Goal: Task Accomplishment & Management: Use online tool/utility

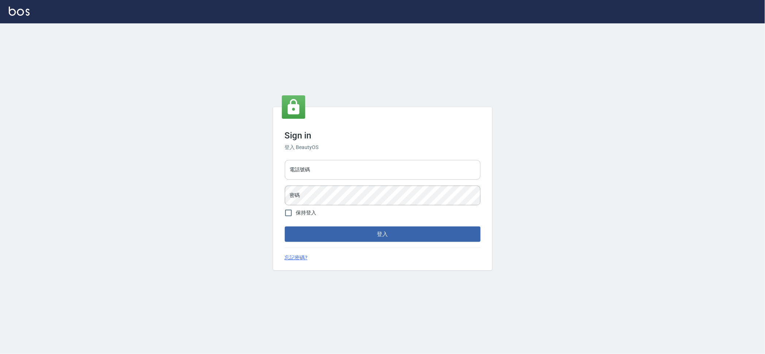
drag, startPoint x: 378, startPoint y: 169, endPoint x: 377, endPoint y: 177, distance: 8.4
click at [378, 169] on input "電話號碼" at bounding box center [383, 170] width 196 height 20
type input "0223709007"
click at [285, 226] on button "登入" at bounding box center [383, 233] width 196 height 15
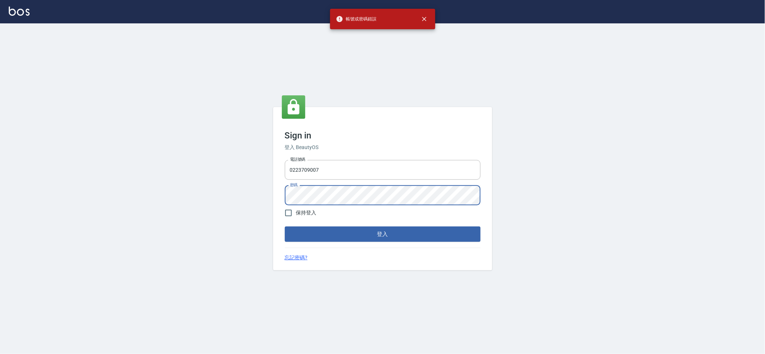
click at [285, 226] on button "登入" at bounding box center [383, 233] width 196 height 15
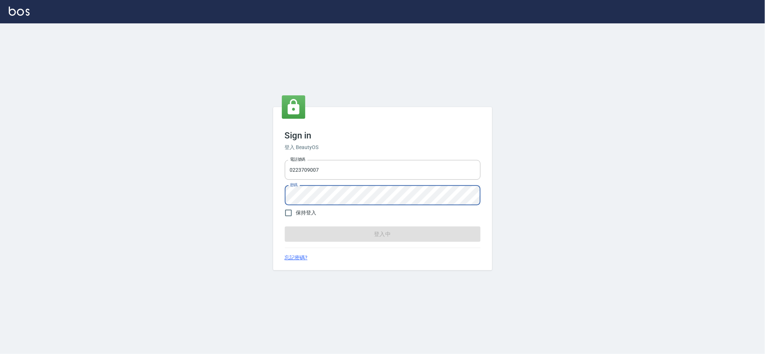
click at [285, 226] on button "登入中" at bounding box center [383, 233] width 196 height 15
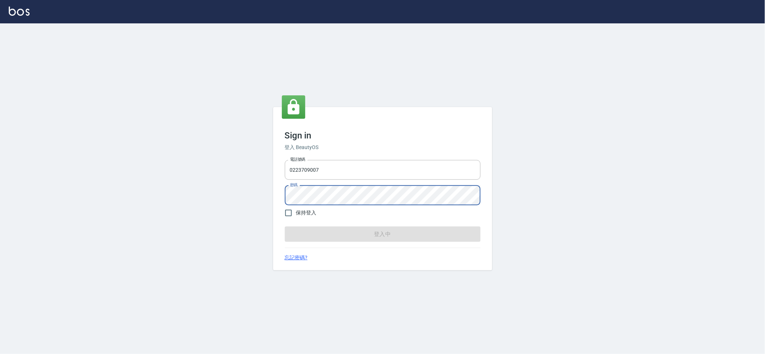
click at [285, 226] on button "登入中" at bounding box center [383, 233] width 196 height 15
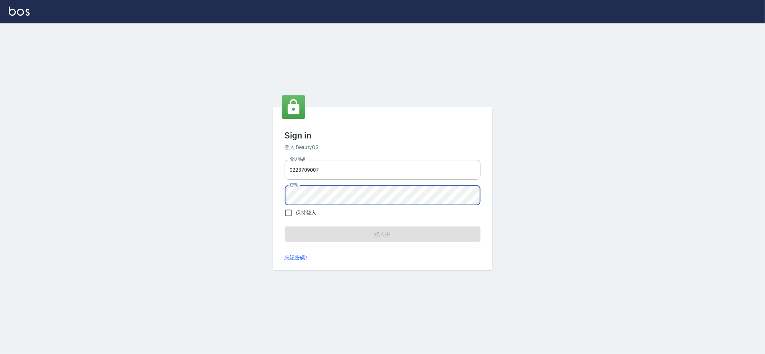
click at [285, 226] on button "登入中" at bounding box center [383, 233] width 196 height 15
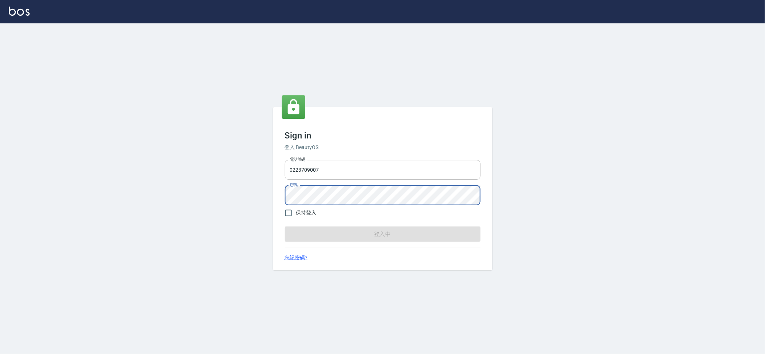
click at [285, 226] on button "登入中" at bounding box center [383, 233] width 196 height 15
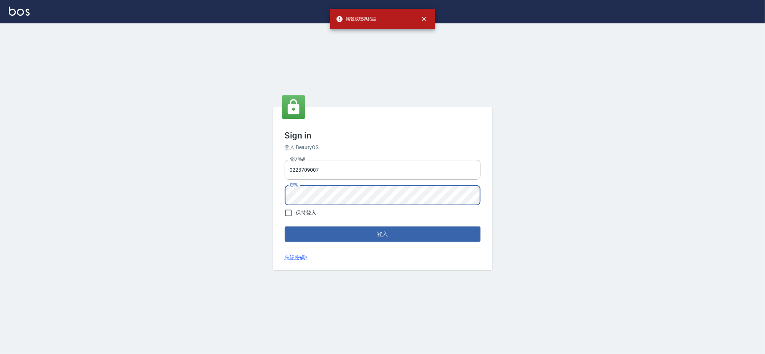
click at [285, 226] on button "登入" at bounding box center [383, 233] width 196 height 15
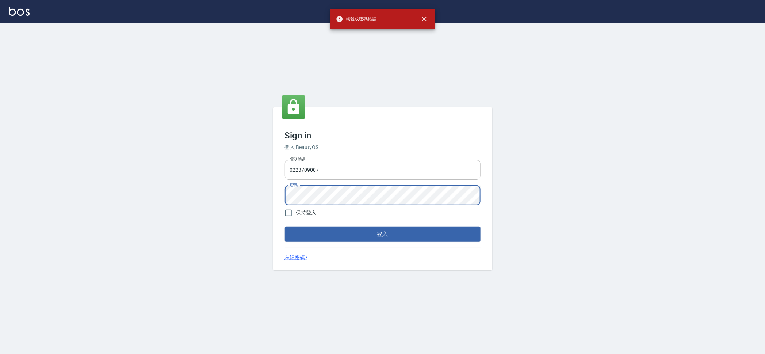
click at [285, 226] on button "登入" at bounding box center [383, 233] width 196 height 15
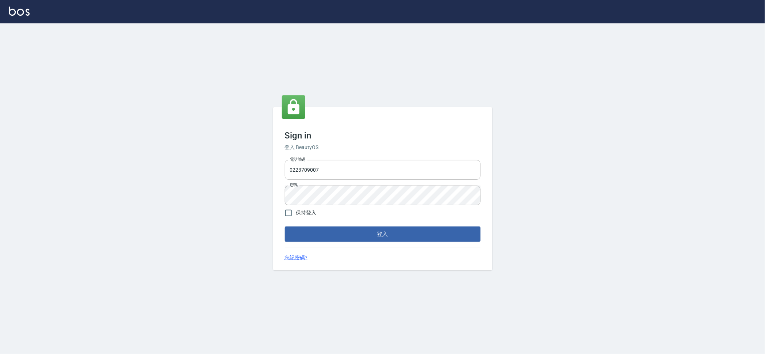
click at [328, 219] on form "電話號碼 0223709007 電話號碼 密碼 密碼 保持登入 登入" at bounding box center [383, 199] width 196 height 85
click at [252, 203] on div "Sign in 登入 BeautyOS 電話號碼 [PHONE_NUMBER] 電話號碼 密碼 密碼 保持登入 登入 忘記密碼?" at bounding box center [382, 188] width 765 height 330
click at [215, 198] on div "Sign in 登入 BeautyOS 電話號碼 [PHONE_NUMBER] 電話號碼 密碼 密碼 保持登入 登入 忘記密碼?" at bounding box center [382, 188] width 765 height 330
click at [435, 162] on input "電話號碼" at bounding box center [383, 170] width 196 height 20
type input "0223709007"
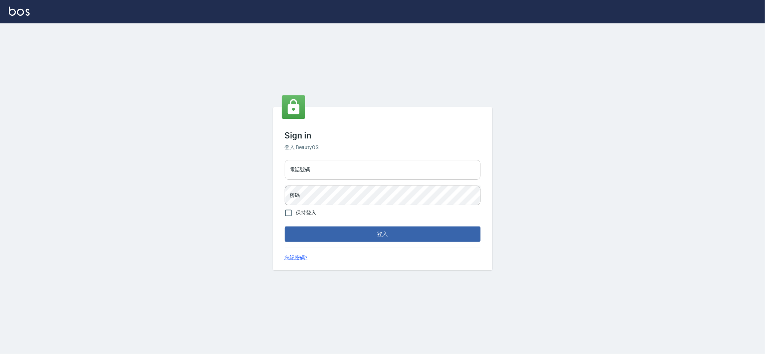
drag, startPoint x: 328, startPoint y: 167, endPoint x: 330, endPoint y: 171, distance: 4.9
click at [328, 167] on input "電話號碼" at bounding box center [383, 170] width 196 height 20
type input "0223709007"
click at [285, 226] on button "登入" at bounding box center [383, 233] width 196 height 15
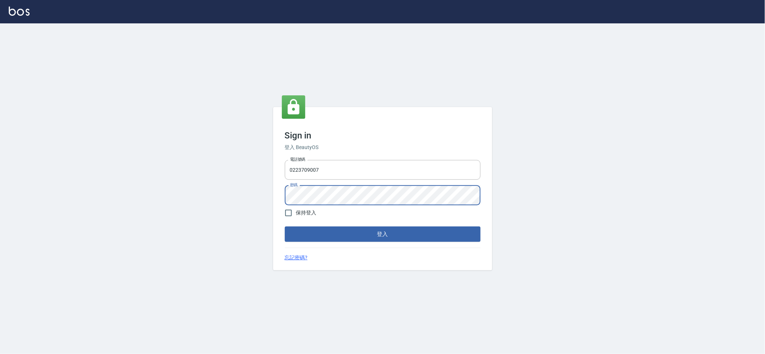
click at [74, 201] on div "Sign in 登入 BeautyOS 電話號碼 [PHONE_NUMBER] 電話號碼 密碼 密碼 保持登入 登入 忘記密碼?" at bounding box center [382, 188] width 765 height 330
click at [285, 226] on button "登入" at bounding box center [383, 233] width 196 height 15
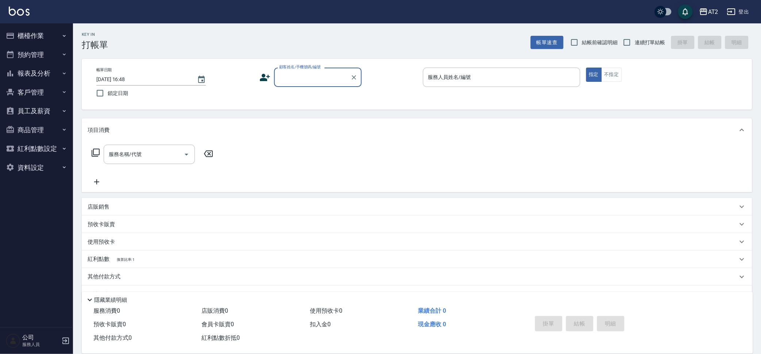
type input "0"
type input "新客人 姓名未設定////null"
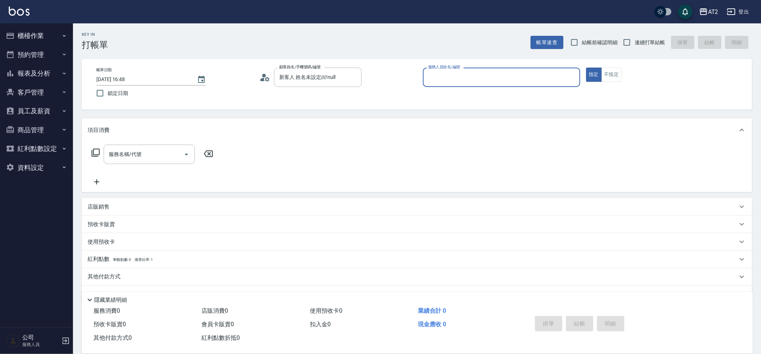
click at [586, 68] on button "指定" at bounding box center [594, 75] width 16 height 14
type button "true"
click at [496, 79] on input "服務人員姓名/編號" at bounding box center [502, 77] width 151 height 13
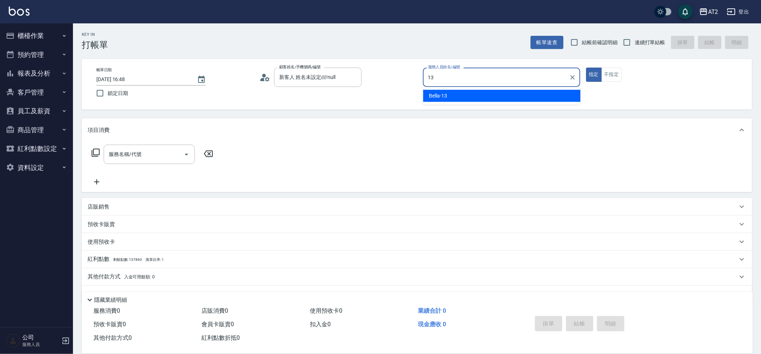
type input "Bella-13"
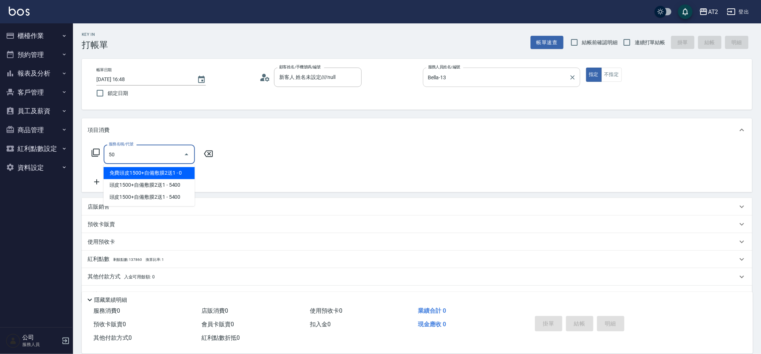
type input "501"
type input "100"
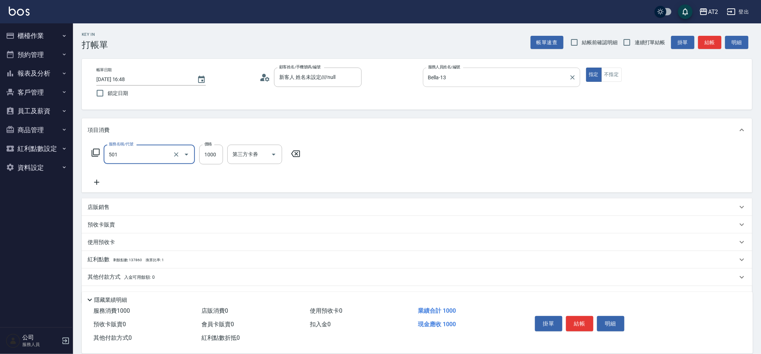
type input "染髮(501)"
type input "1"
type input "0"
type input "15"
type input "10"
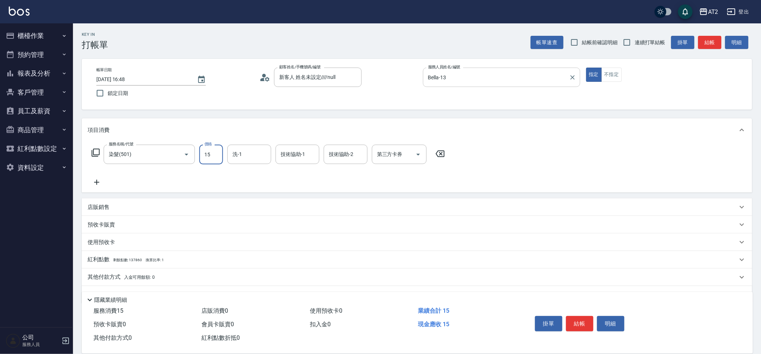
type input "158"
type input "150"
type input "1580"
type input "Ivy-48"
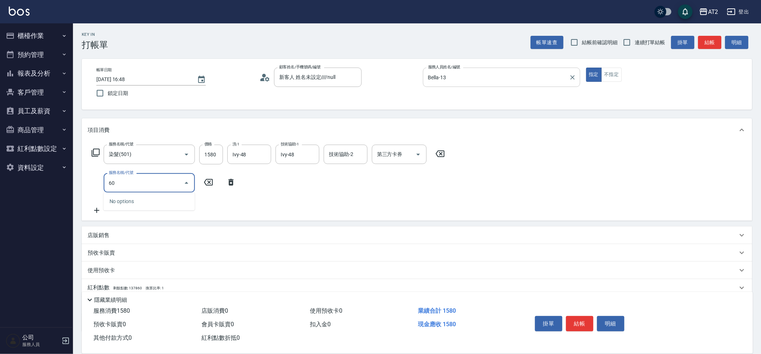
type input "601"
type input "250"
type input "自備護髮(601)"
type input "1"
type input "150"
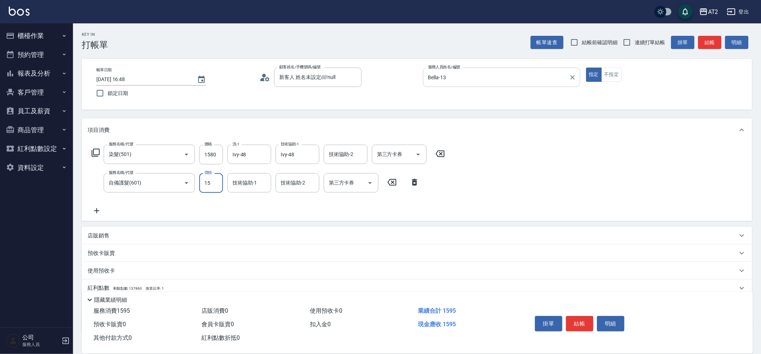
type input "150"
type input "300"
type input "1500"
type input "Ivy-48"
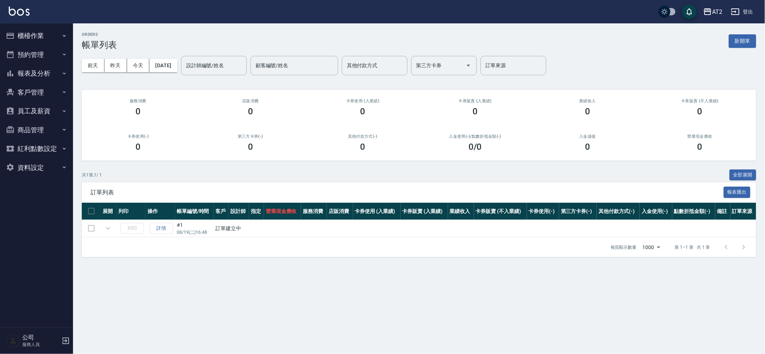
click at [743, 42] on button "新開單" at bounding box center [742, 41] width 27 height 14
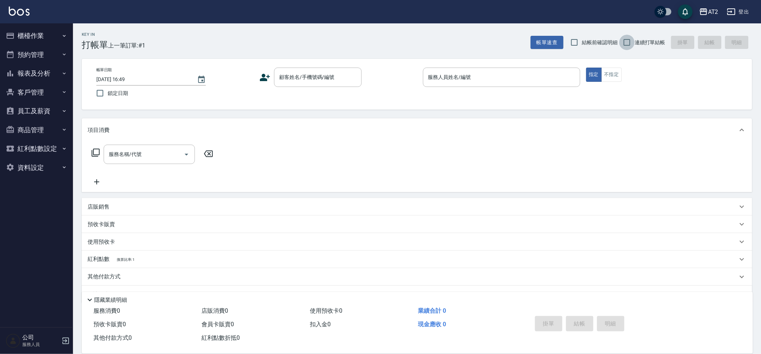
click at [634, 37] on input "連續打單結帳" at bounding box center [627, 42] width 15 height 15
checkbox input "true"
click at [349, 81] on div at bounding box center [353, 77] width 9 height 19
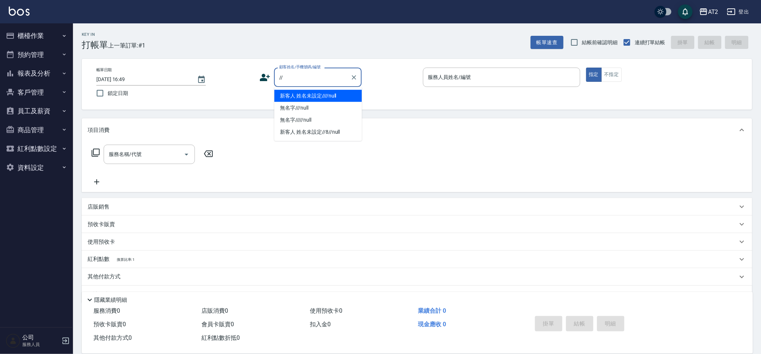
type input "新客人 姓名未設定////null"
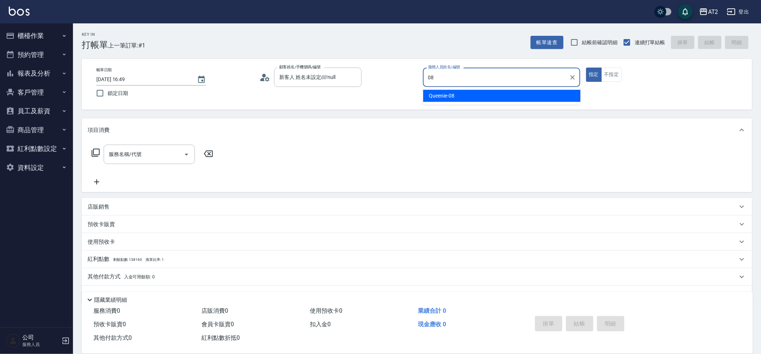
type input "Queenie-08"
type button "true"
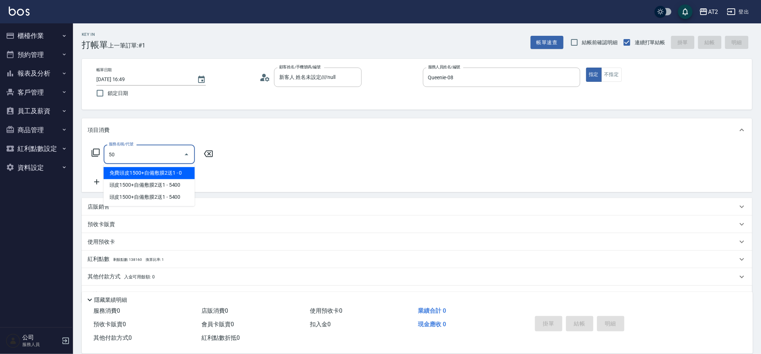
type input "501"
type input "100"
type input "染髮(501)"
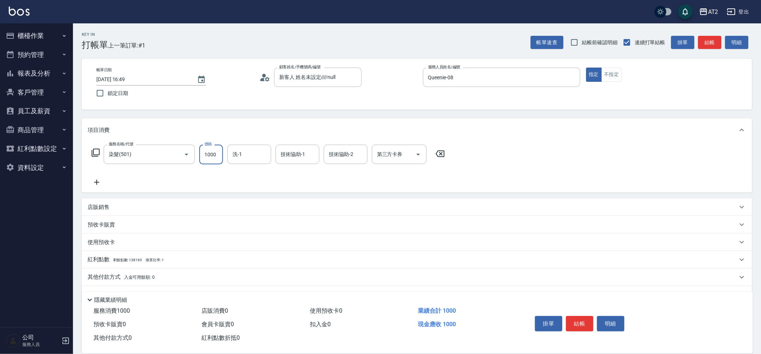
type input "3"
type input "0"
type input "30"
type input "309"
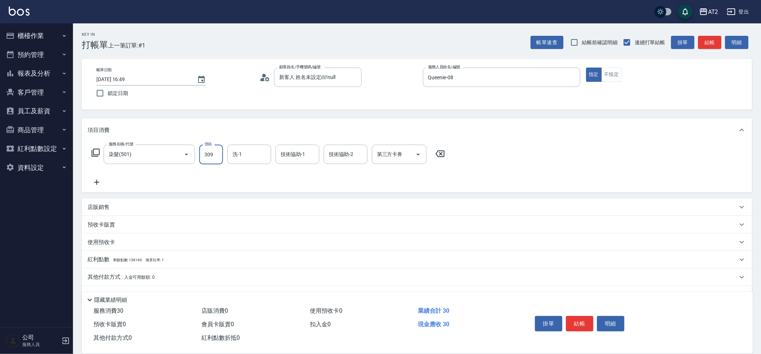
type input "300"
type input "3099"
type input "[PERSON_NAME]-32"
type input "小潔-34"
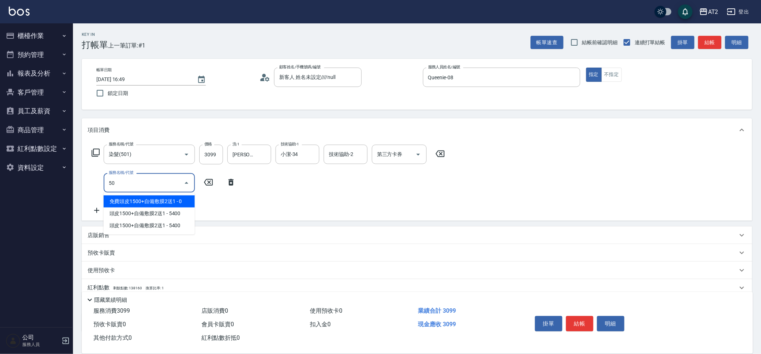
type input "502"
type input "350"
type input "漂髮(502)"
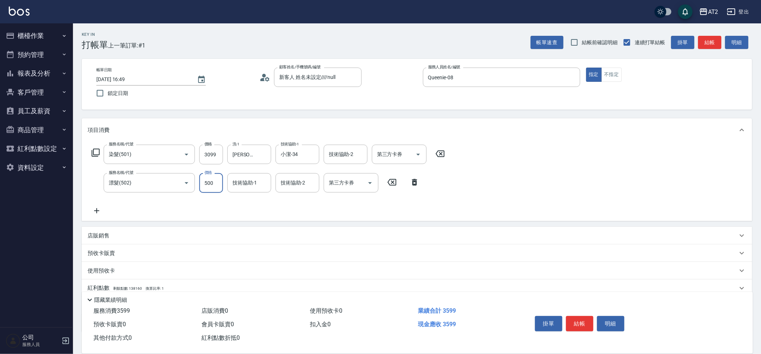
type input "0"
type input "300"
type input "0"
type input "Ava-47"
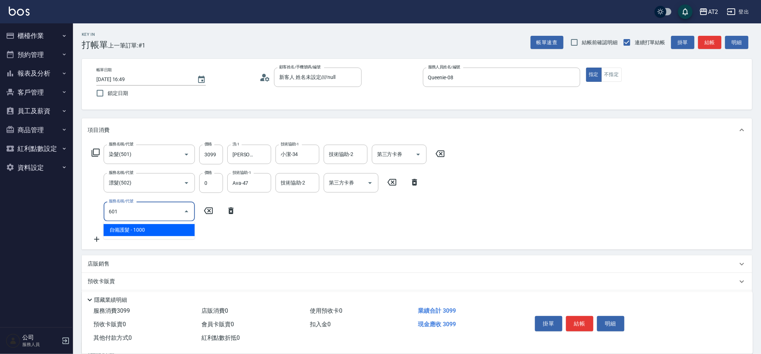
type input "601"
type input "400"
type input "自備護髮(601)"
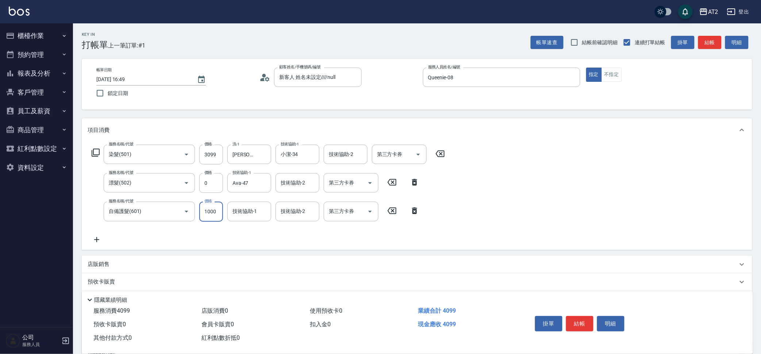
type input "5"
type input "310"
type input "0"
type input "300"
type input "2"
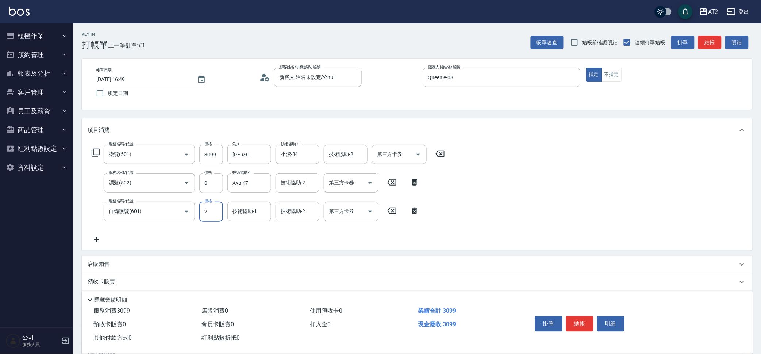
type input "310"
type input "20"
type input "320"
type input "2000"
type input "500"
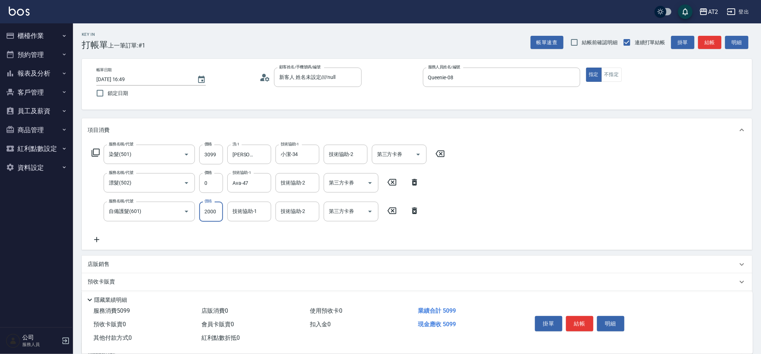
type input "2000"
type input "小潔-34"
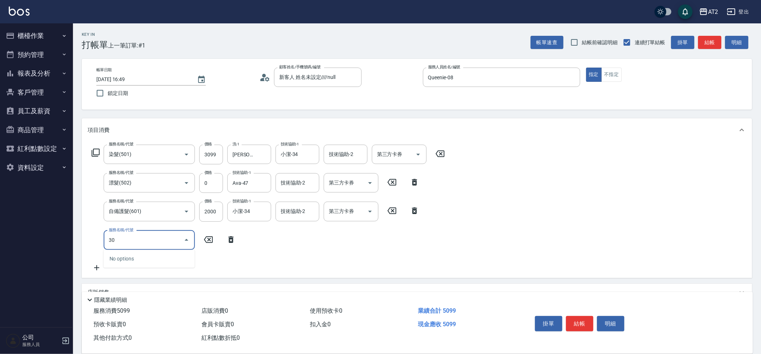
type input "301"
type input "650"
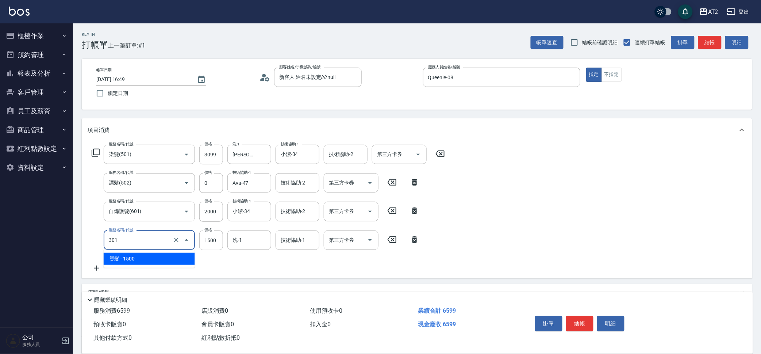
click at [168, 242] on input "301" at bounding box center [139, 240] width 64 height 13
type input "500"
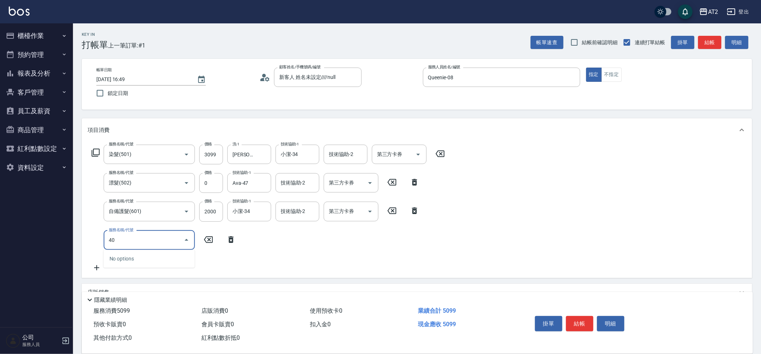
type input "401"
type input "530"
type input "剪髮(401)"
type input "4"
type input "510"
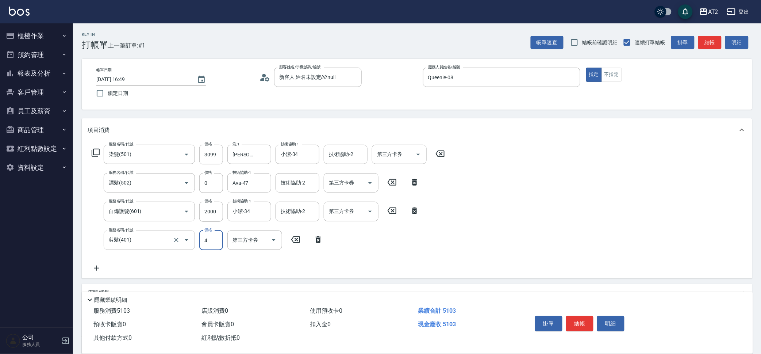
type input "40"
type input "540"
type input "400"
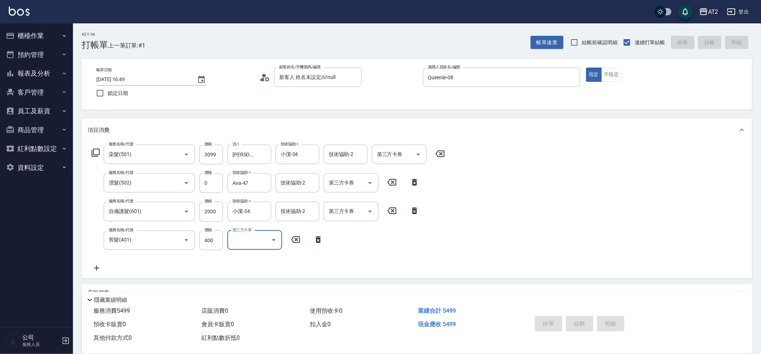
type input "[DATE] 16:51"
type input "0"
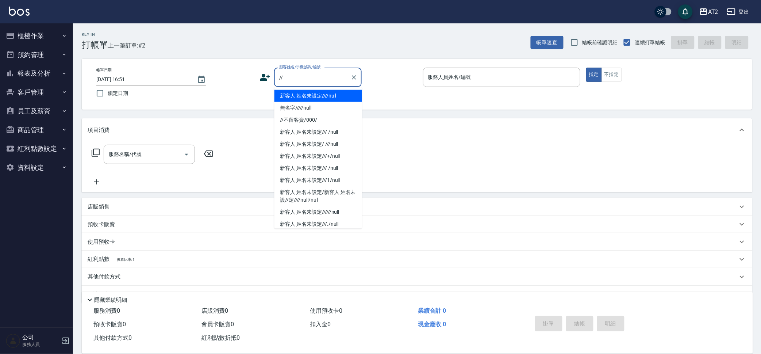
type input "新客人 姓名未設定////null"
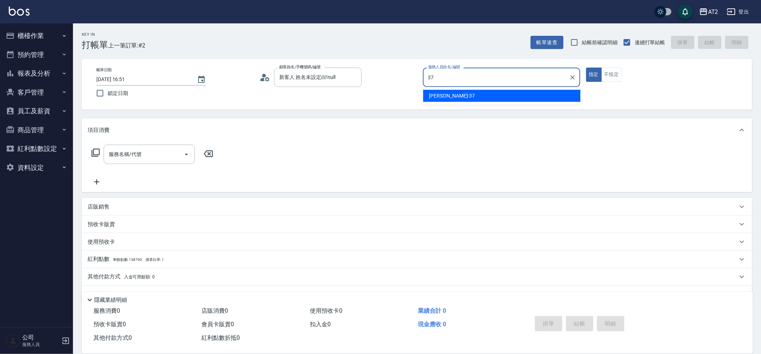
type input "[PERSON_NAME]-37"
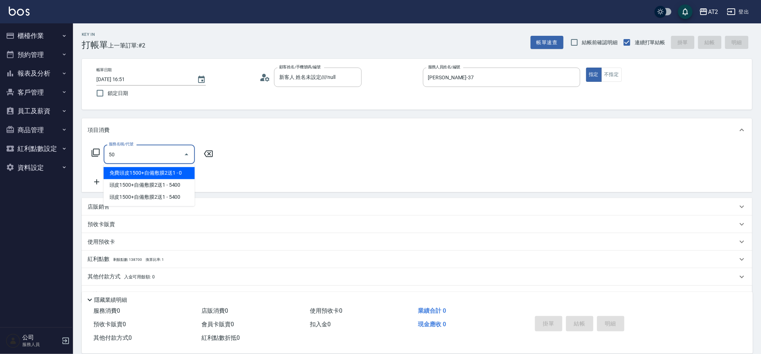
type input "501"
type input "100"
type input "染髮(501)"
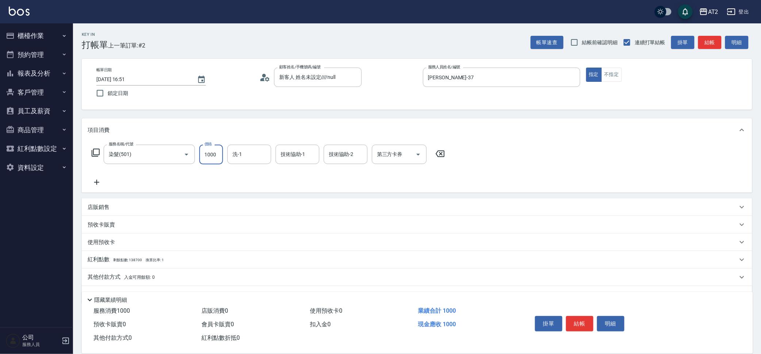
type input "0"
type input "19"
type input "10"
type input "1999"
type input "190"
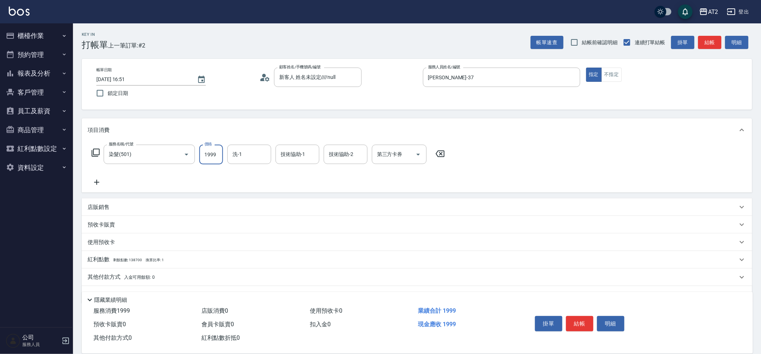
type input "1999"
type input "[PERSON_NAME]-46"
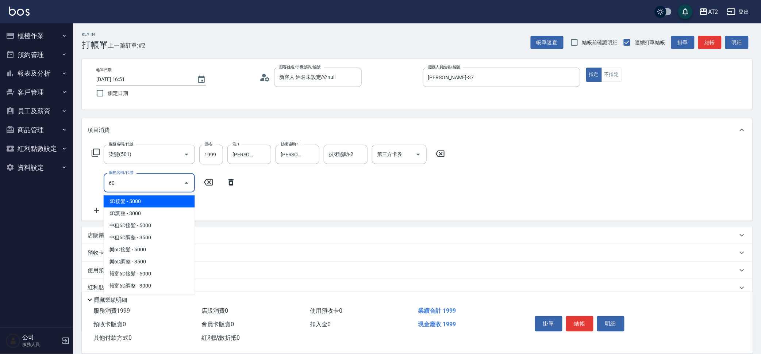
type input "601"
type input "290"
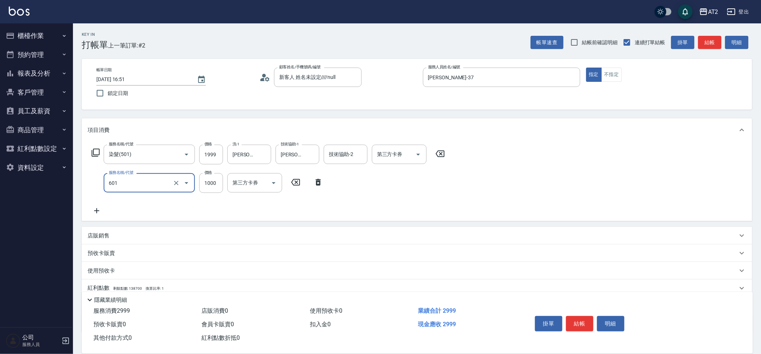
type input "自備護髮(601)"
type input "200"
type input "270"
type input "460"
type input "2700"
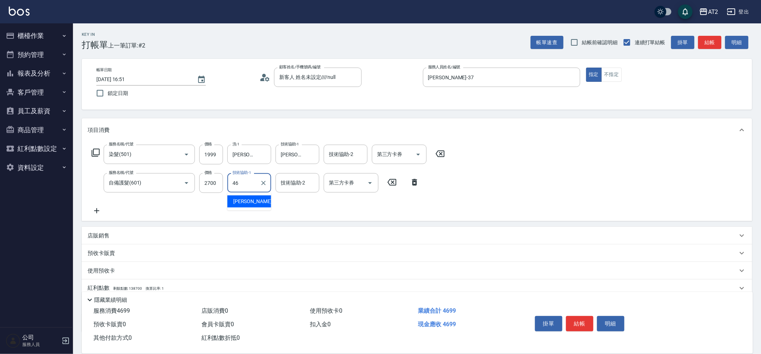
type input "[PERSON_NAME]-46"
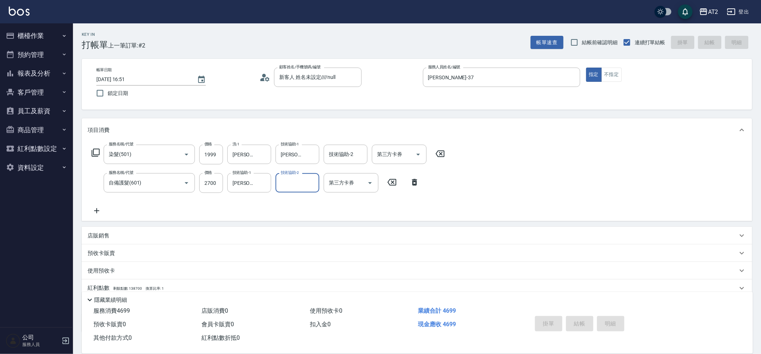
type input "0"
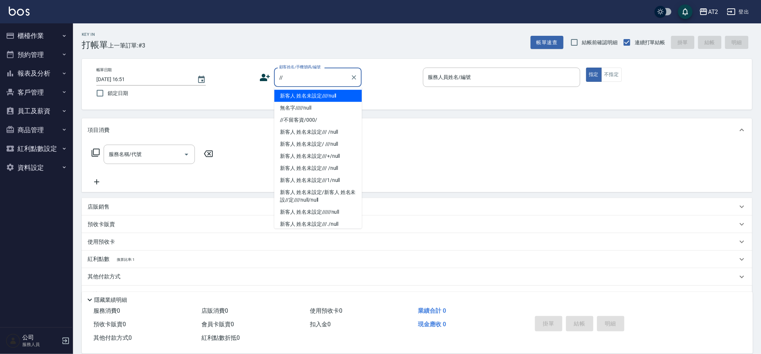
type input "新客人 姓名未設定////null"
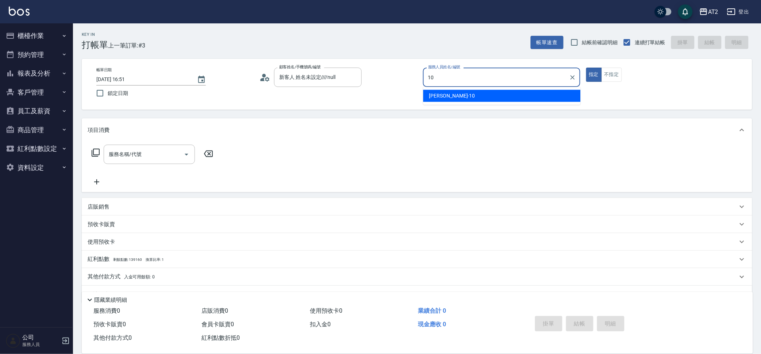
type input "[PERSON_NAME]-10"
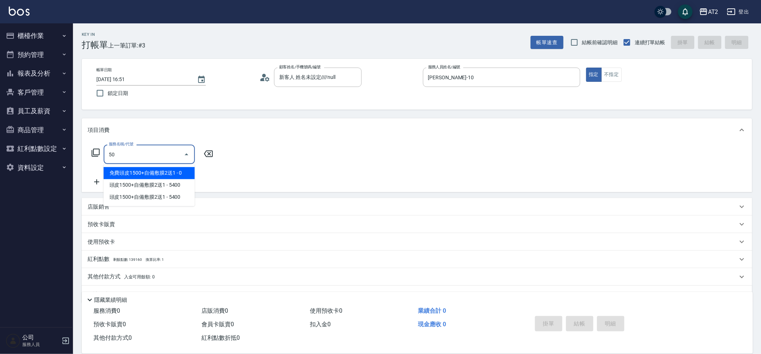
type input "5"
type input "301"
type input "150"
type input "燙髮(301)"
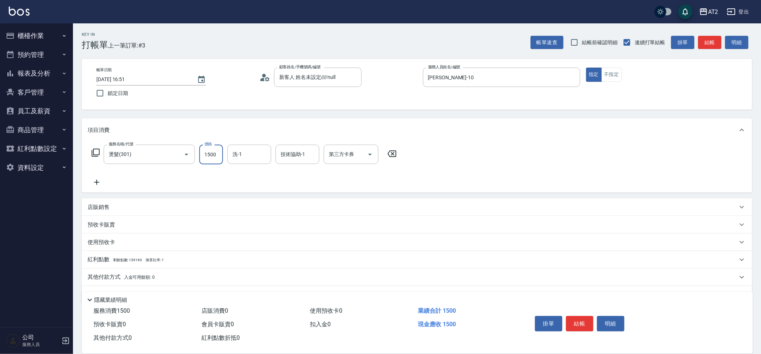
type input "0"
type input "19"
type input "10"
type input "190"
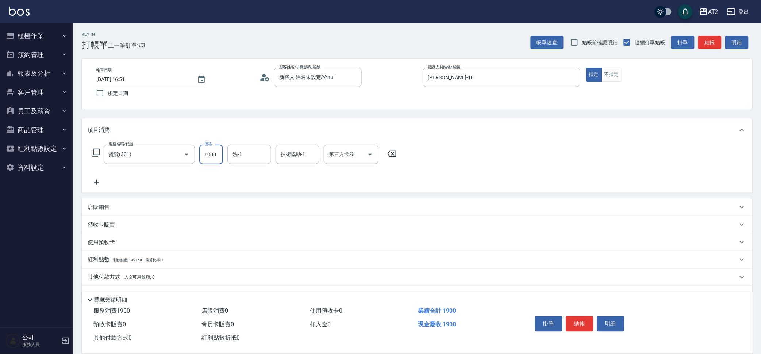
type input "1900"
type input "[PERSON_NAME]-31"
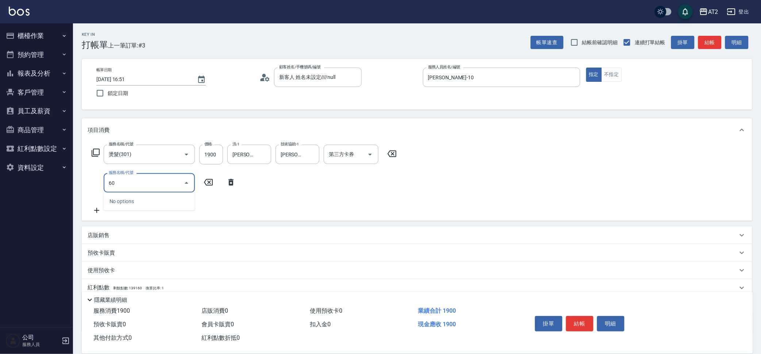
type input "601"
type input "290"
type input "自備護髮(601)"
type input "1"
type input "190"
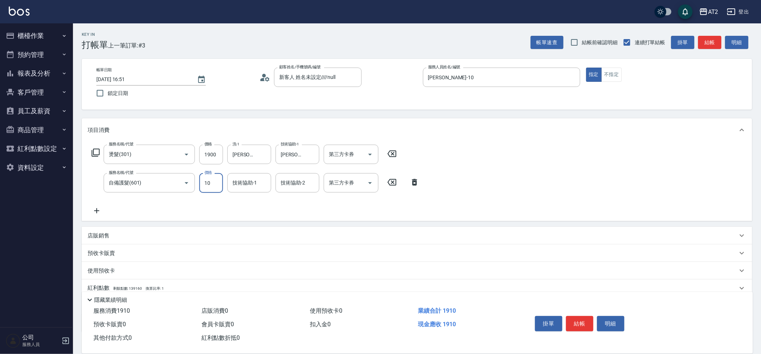
type input "100"
type input "290"
type input "1000"
type input "[PERSON_NAME]-31"
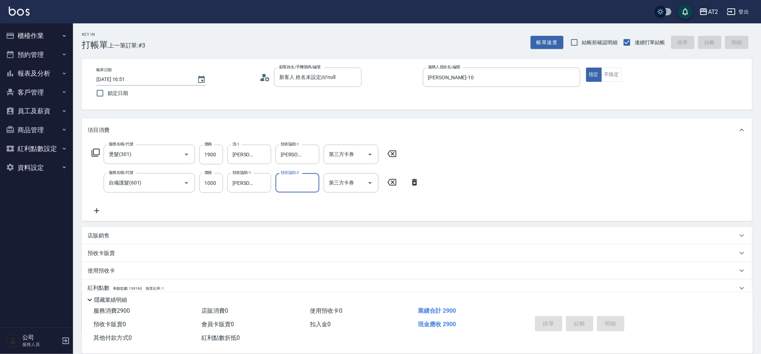
type input "0"
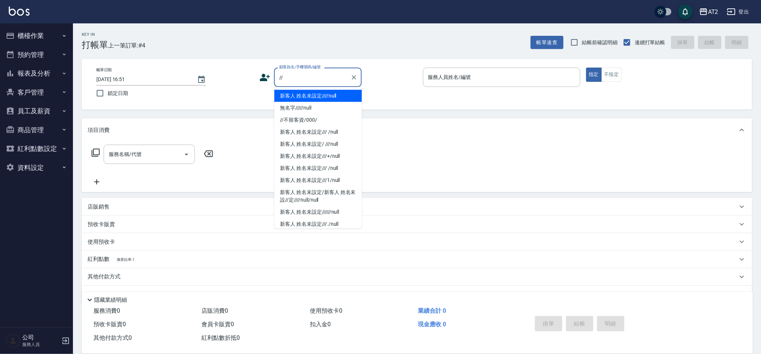
type input "新客人 姓名未設定////null"
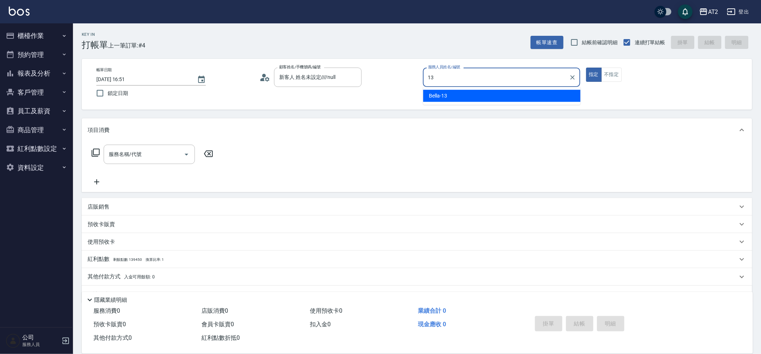
type input "Bella-13"
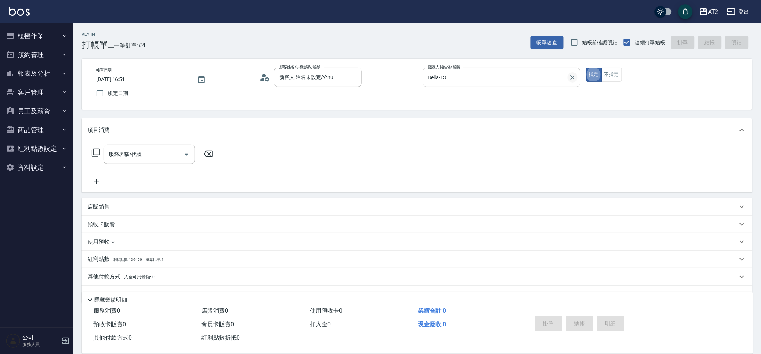
click at [572, 72] on button "Clear" at bounding box center [573, 77] width 10 height 10
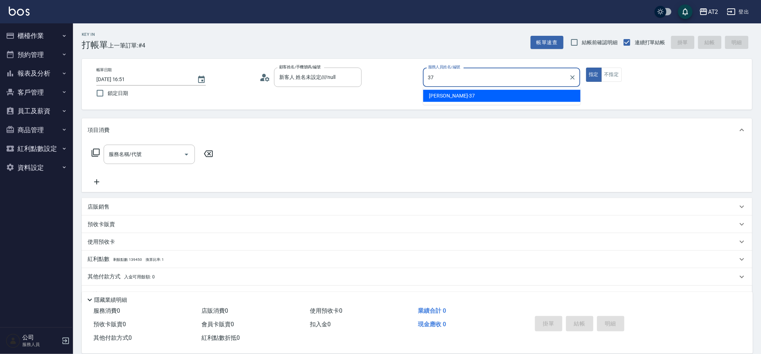
type input "[PERSON_NAME]-37"
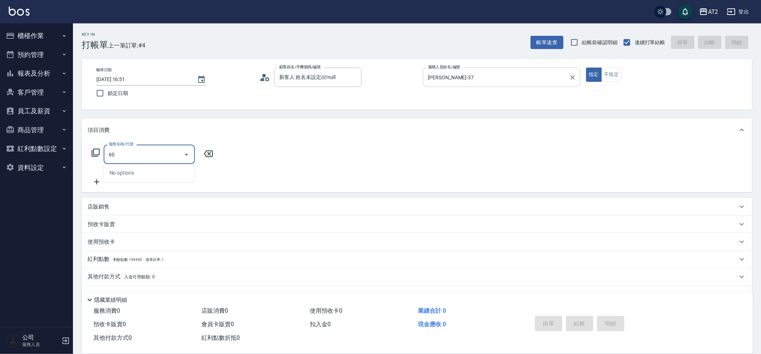
type input "601"
type input "100"
type input "自備護髮(601)"
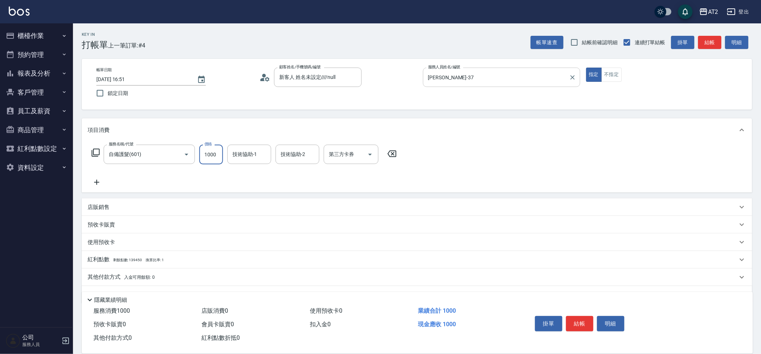
type input "2"
type input "0"
type input "22"
type input "20"
type input "225"
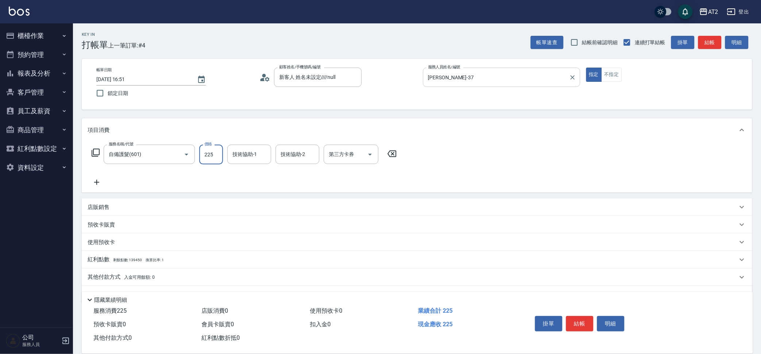
type input "220"
type input "2250"
type input "4"
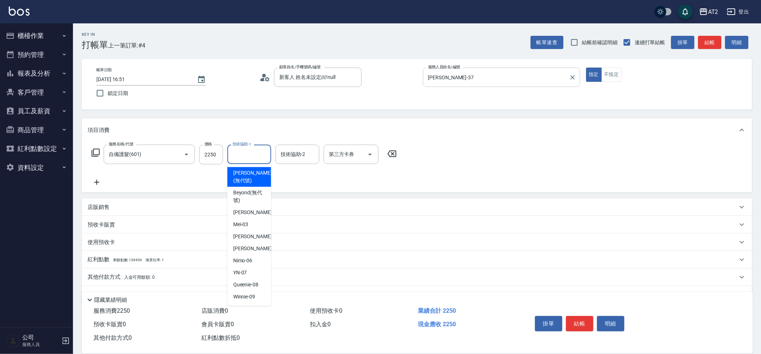
type input "[PERSON_NAME](無代號)"
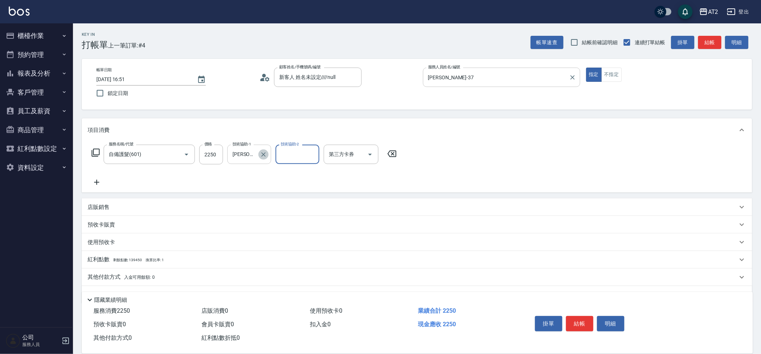
click at [262, 157] on icon "Clear" at bounding box center [263, 154] width 7 height 7
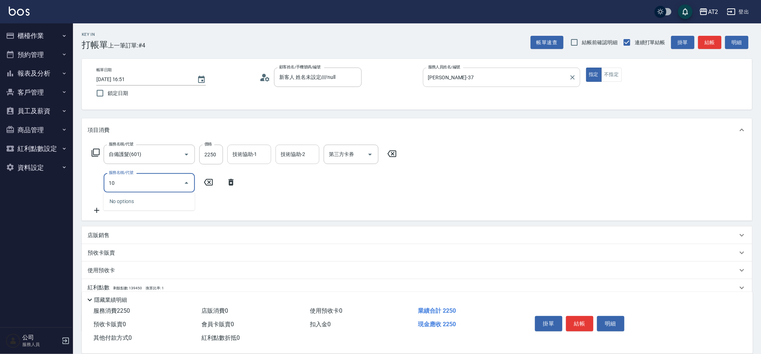
type input "1"
type input "拆"
click at [133, 202] on span "單拆/單串 - 1500" at bounding box center [149, 201] width 91 height 12
type input "370"
type input "單拆/單串(714)"
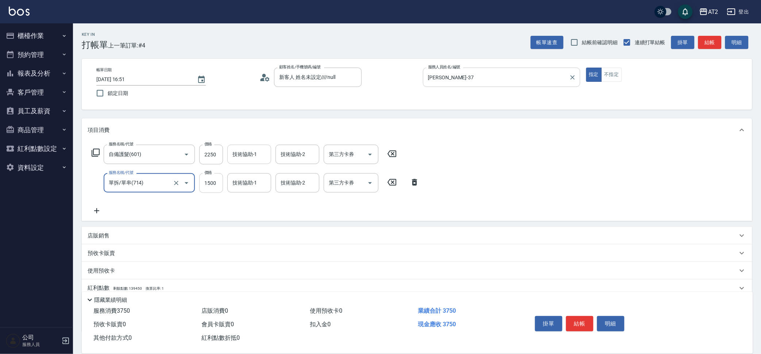
click at [213, 188] on input "1500" at bounding box center [211, 183] width 24 height 20
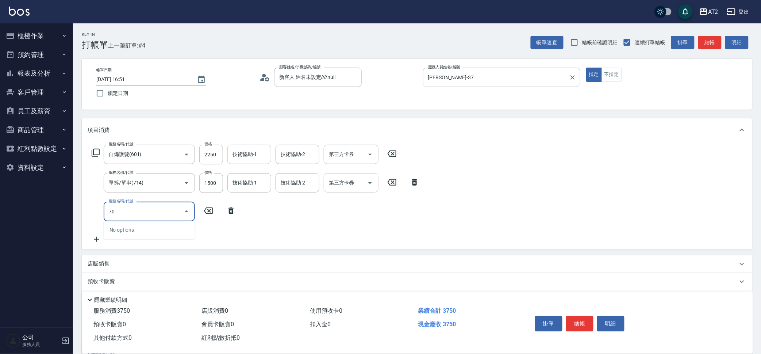
type input "704"
type input "870"
type input "新羽毛鉑金接髮(704)"
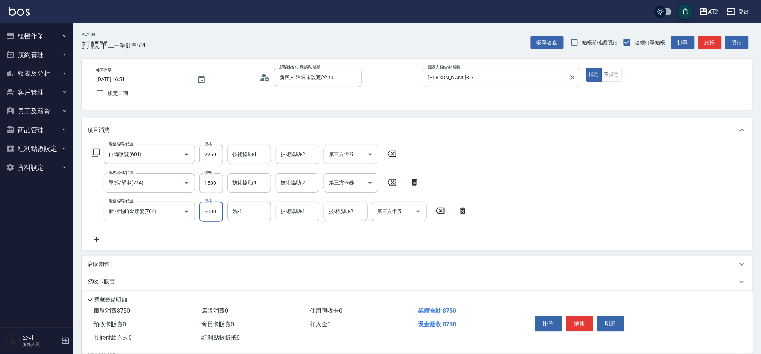
click at [58, 70] on button "報表及分析" at bounding box center [36, 73] width 67 height 19
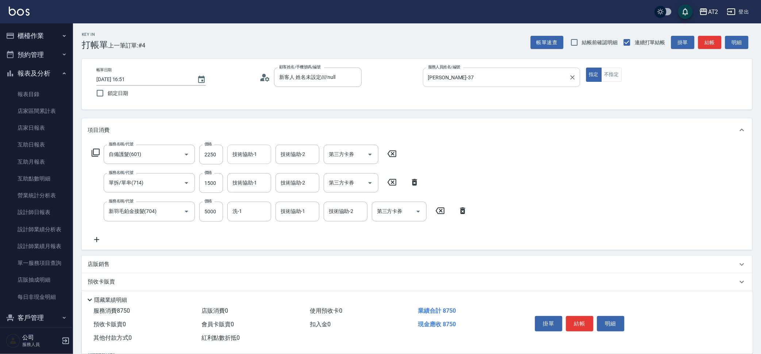
click at [61, 72] on icon "button" at bounding box center [64, 73] width 6 height 6
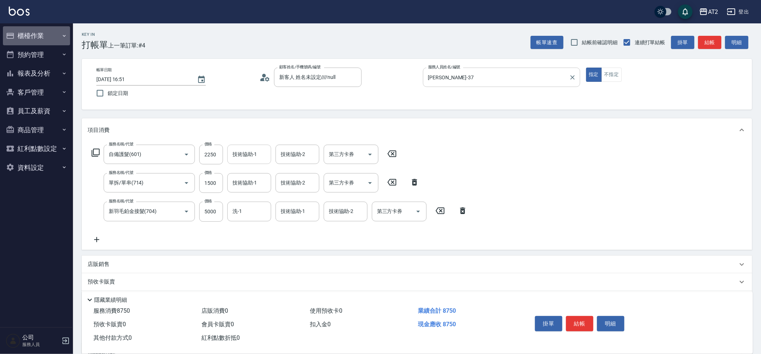
click at [55, 32] on button "櫃檯作業" at bounding box center [36, 35] width 67 height 19
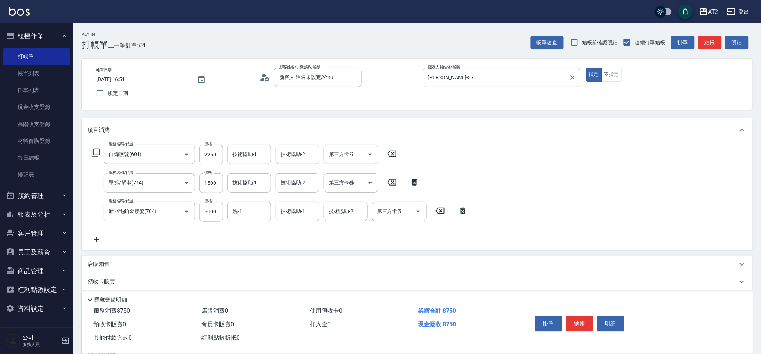
click at [215, 211] on input "5000" at bounding box center [211, 212] width 24 height 20
drag, startPoint x: 215, startPoint y: 211, endPoint x: 206, endPoint y: 215, distance: 10.1
click at [206, 215] on input "5000" at bounding box center [211, 212] width 24 height 20
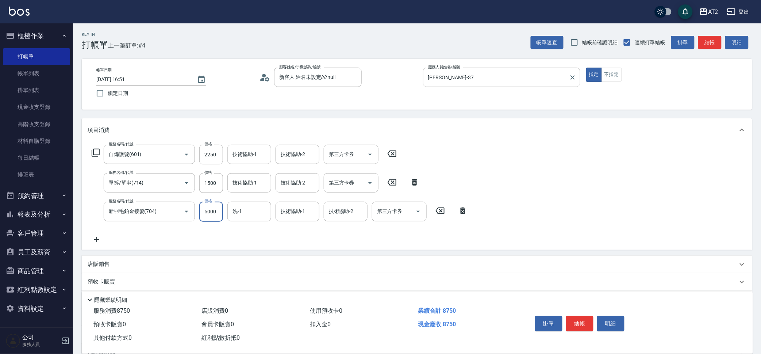
type input "6"
type input "370"
type input "64"
type input "430"
type input "644"
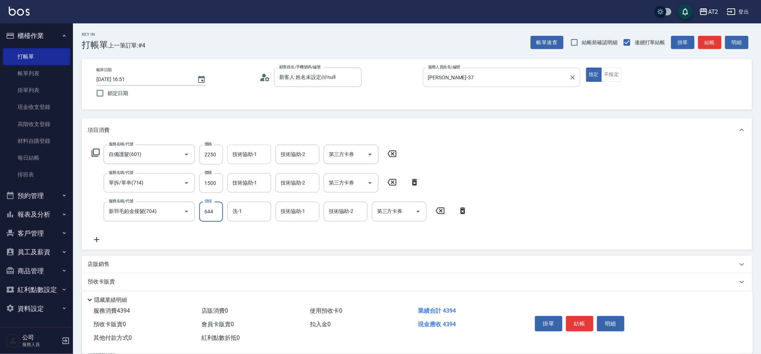
type input "1010"
type input "6440"
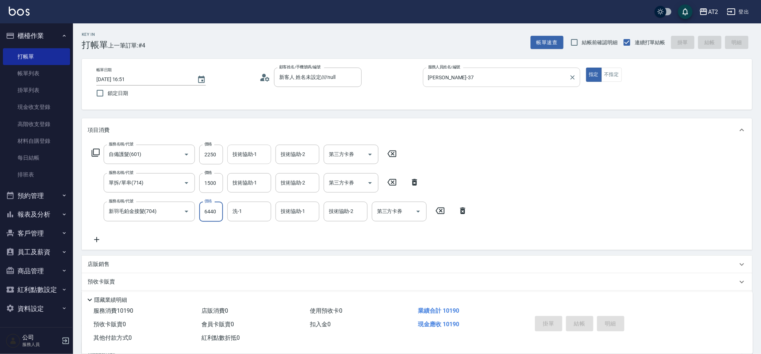
type input "[DATE] 17:04"
type input "0"
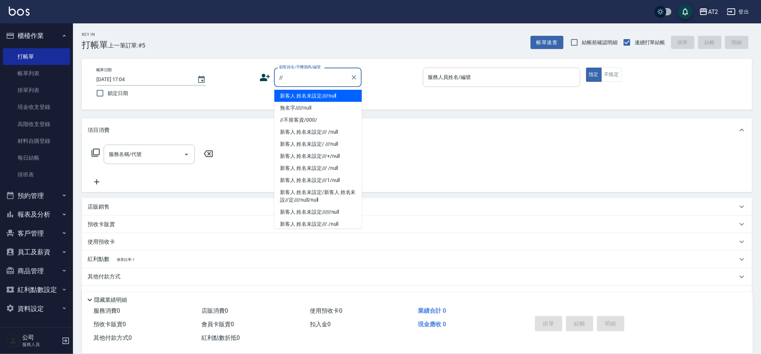
type input "新客人 姓名未設定////null"
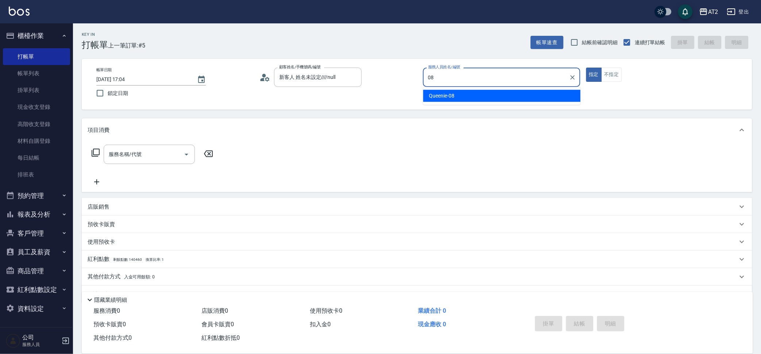
type input "Queenie-08"
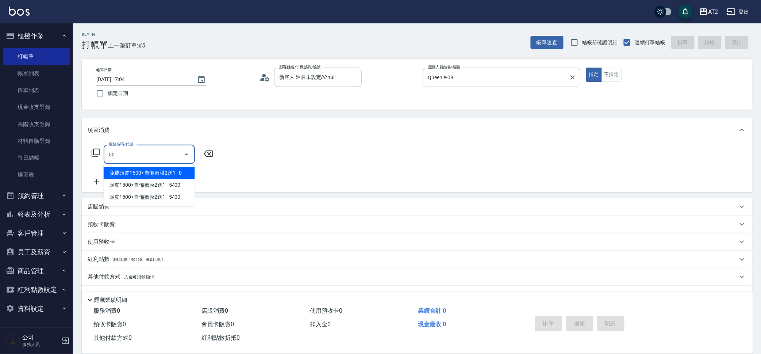
type input "501"
type input "100"
type input "染髮(501)"
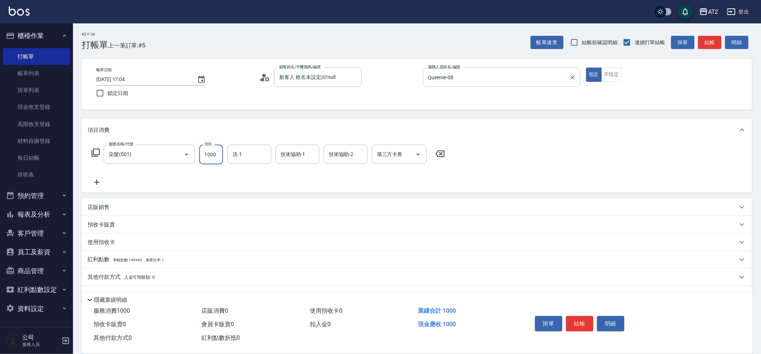
type input "0"
type input "209"
type input "200"
type input "2099"
type input "Ava-47"
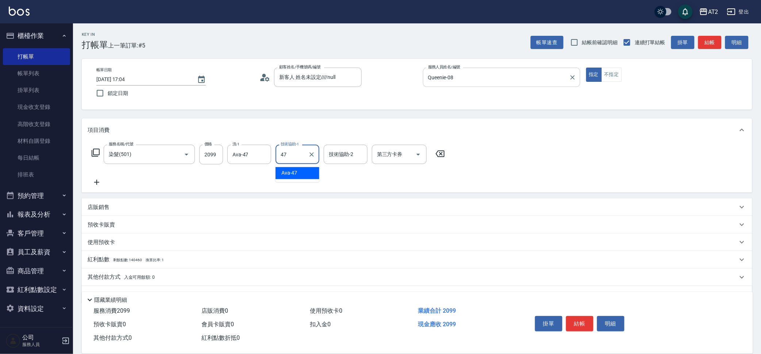
type input "Ava-47"
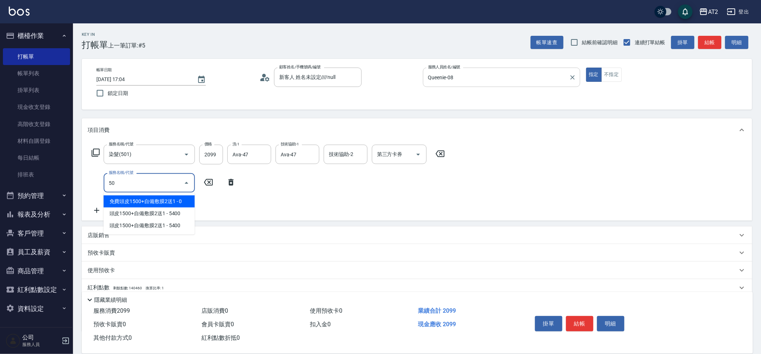
type input "502"
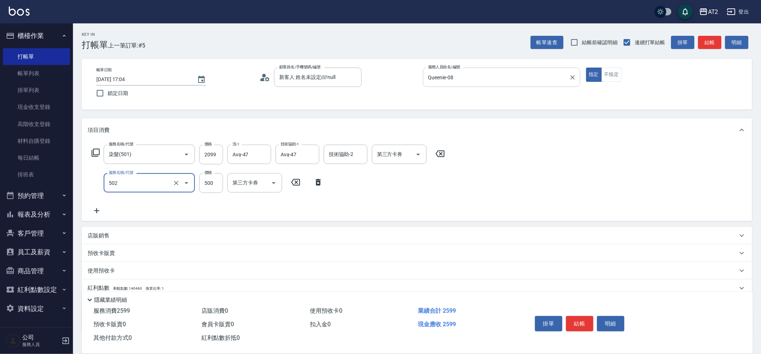
type input "250"
type input "漂髮(502)"
type input "200"
type input "0"
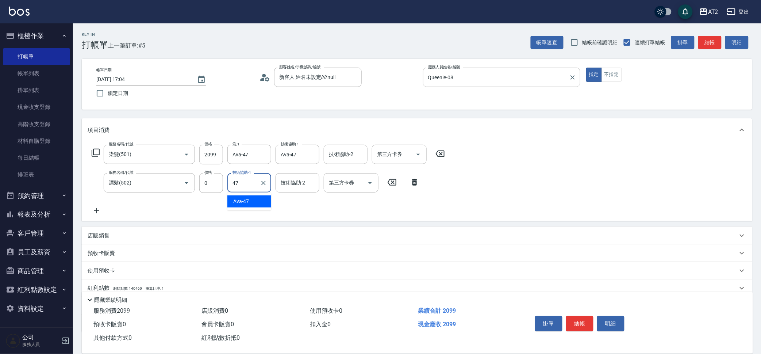
type input "Ava-47"
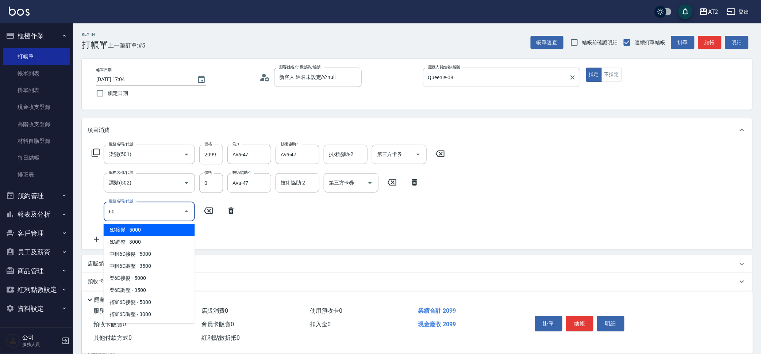
type input "601"
type input "300"
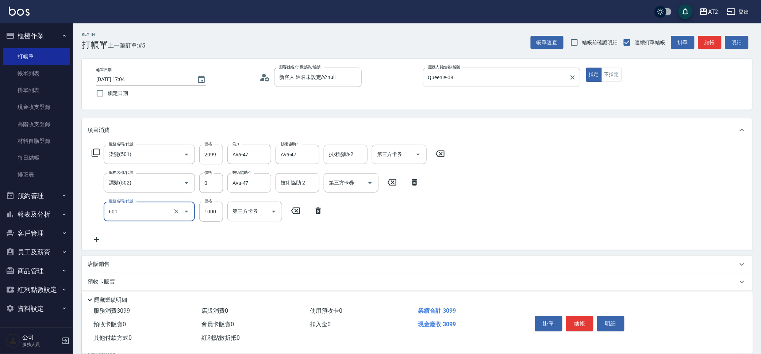
type input "自備護髮(601)"
type input "0"
type input "200"
type input "0"
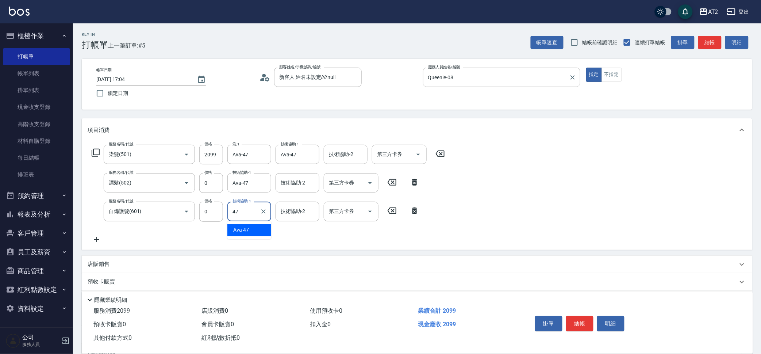
type input "Ava-47"
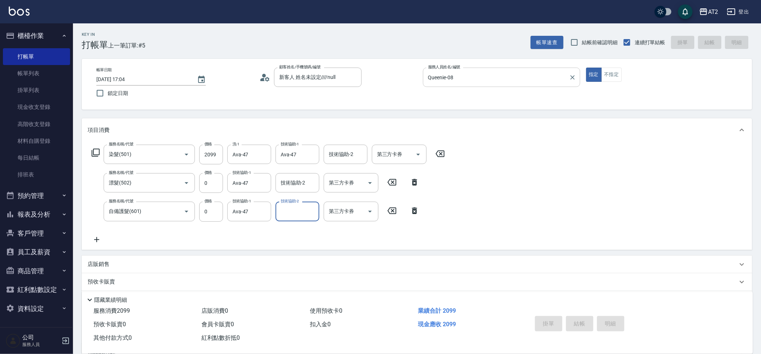
type input "0"
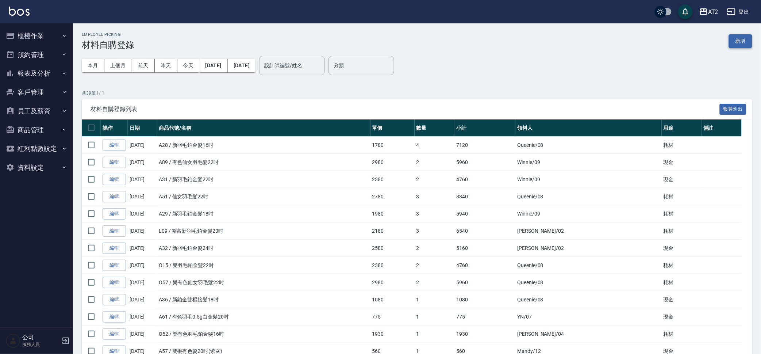
click at [748, 44] on button "新增" at bounding box center [740, 41] width 23 height 14
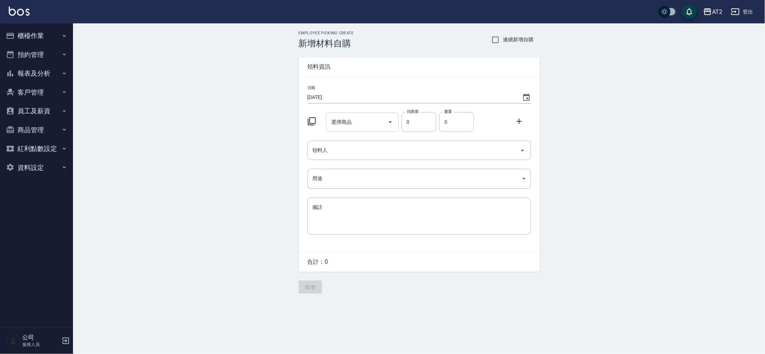
click at [388, 118] on icon "Open" at bounding box center [390, 122] width 9 height 9
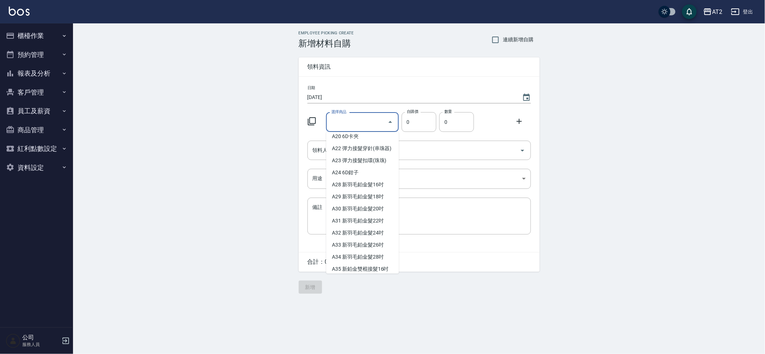
scroll to position [182, 0]
click at [381, 179] on li "A31 新羽毛鉑金髮22吋" at bounding box center [362, 175] width 73 height 12
type input "新羽毛鉑金髮22吋"
type input "2380"
type input "1"
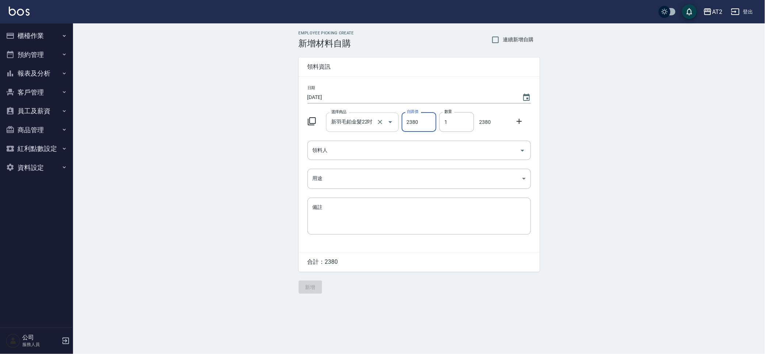
click at [385, 125] on div at bounding box center [385, 121] width 20 height 19
click at [377, 119] on icon "Clear" at bounding box center [379, 121] width 7 height 7
type input "0"
click at [370, 125] on input "選擇商品" at bounding box center [356, 122] width 55 height 13
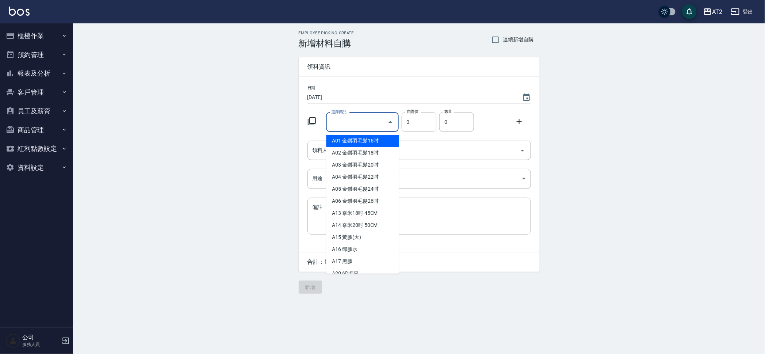
type input "新羽毛鉑金髮20吋"
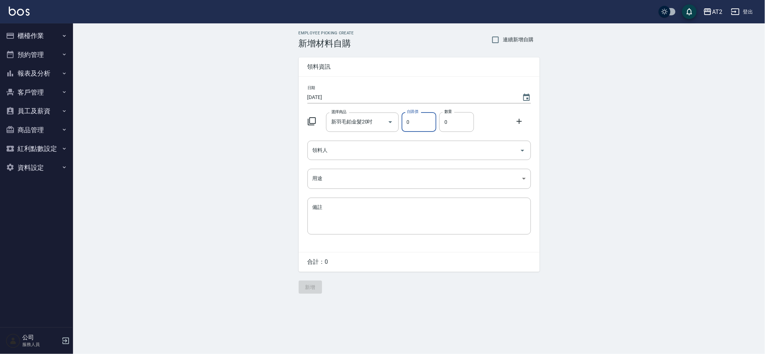
click at [416, 117] on input "0" at bounding box center [419, 122] width 35 height 20
click at [370, 124] on input "新羽毛鉑金髮20吋" at bounding box center [356, 122] width 55 height 13
click at [383, 137] on li "A30 新羽毛鉑金髮20吋" at bounding box center [362, 141] width 73 height 12
type input "2180"
drag, startPoint x: 462, startPoint y: 124, endPoint x: 423, endPoint y: 124, distance: 38.3
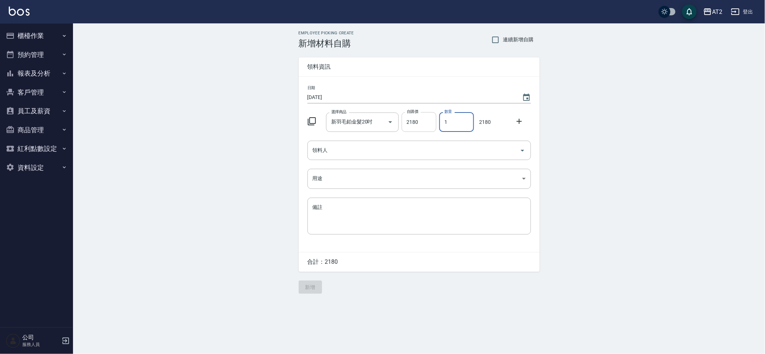
click at [423, 124] on div "選擇商品 新羽毛鉑金髮20吋 選擇商品 自購價 2180 自購價 數量 1 數量 2180" at bounding box center [418, 120] width 226 height 23
type input "02"
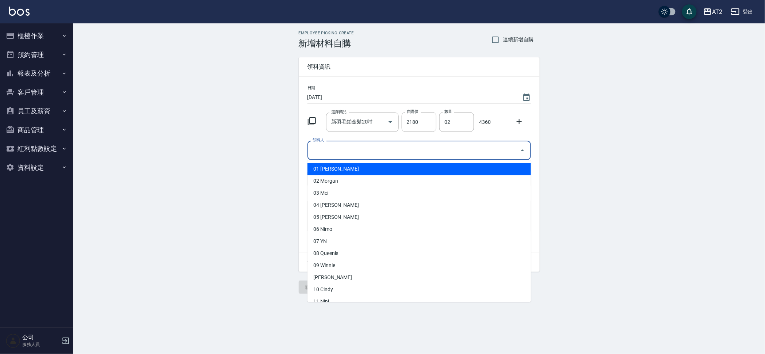
drag, startPoint x: 400, startPoint y: 147, endPoint x: 395, endPoint y: 149, distance: 5.1
click at [400, 147] on input "領料人" at bounding box center [414, 150] width 206 height 13
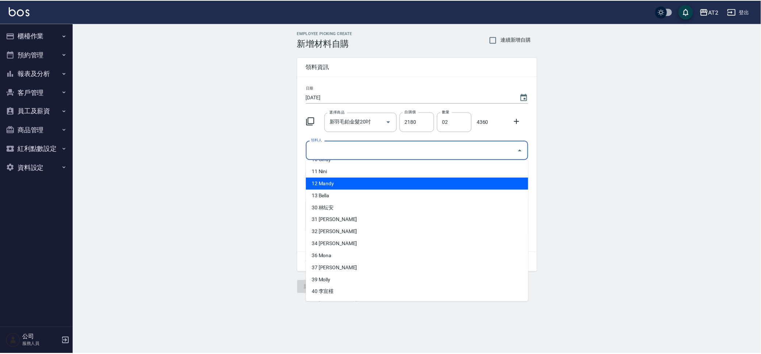
scroll to position [137, 0]
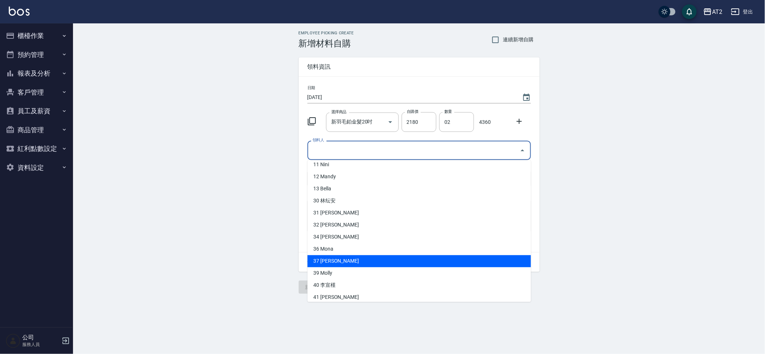
click at [363, 259] on li "37 小玥" at bounding box center [418, 261] width 223 height 12
type input "[PERSON_NAME]"
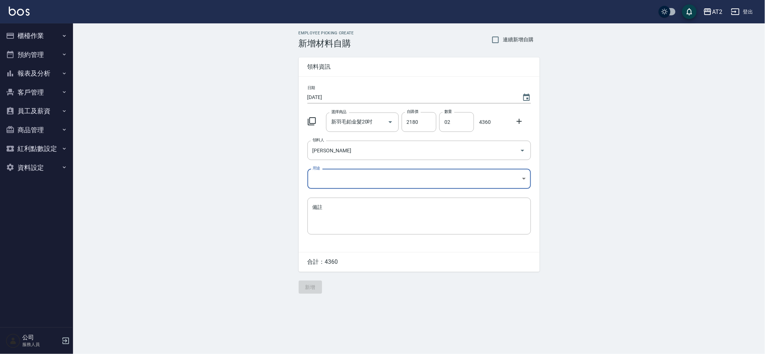
click at [352, 179] on body "AT2 登出 櫃檯作業 打帳單 帳單列表 掛單列表 現金收支登錄 高階收支登錄 材料自購登錄 每日結帳 排班表 預約管理 預約管理 單日預約紀錄 單週預約紀錄…" at bounding box center [382, 177] width 765 height 354
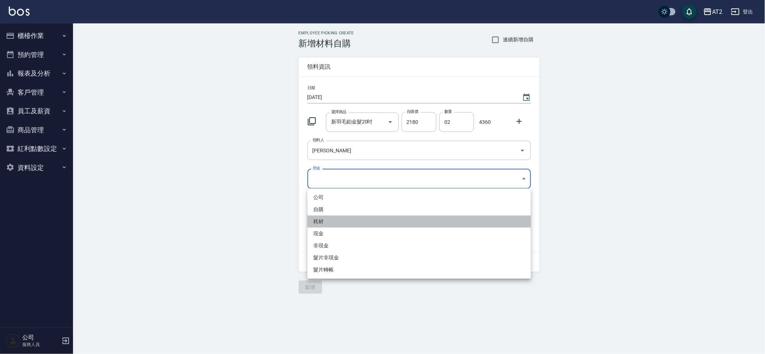
click at [346, 222] on li "耗材" at bounding box center [418, 221] width 223 height 12
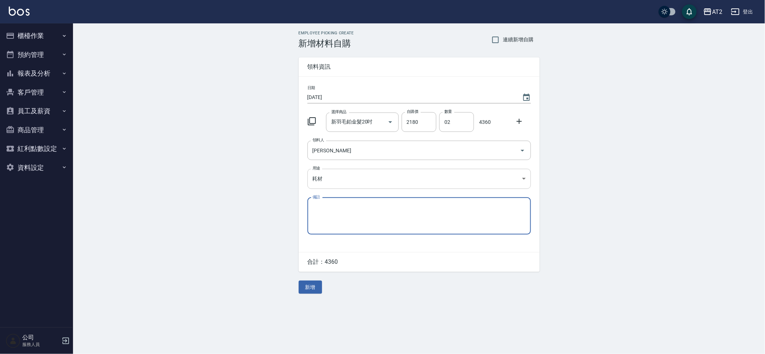
click at [363, 180] on body "AT2 登出 櫃檯作業 打帳單 帳單列表 掛單列表 現金收支登錄 高階收支登錄 材料自購登錄 每日結帳 排班表 預約管理 預約管理 單日預約紀錄 單週預約紀錄…" at bounding box center [382, 177] width 765 height 354
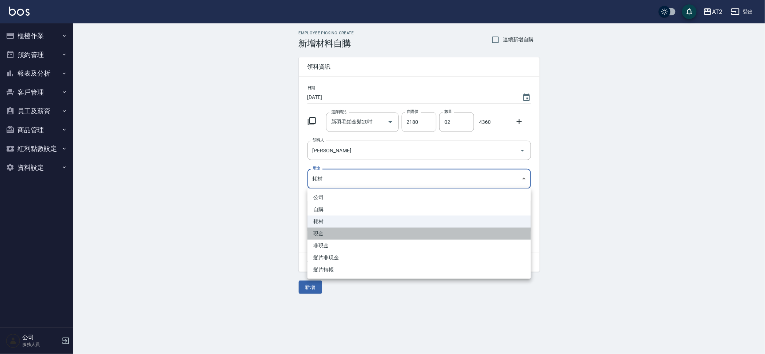
click at [349, 227] on li "現金" at bounding box center [418, 233] width 223 height 12
type input "現金"
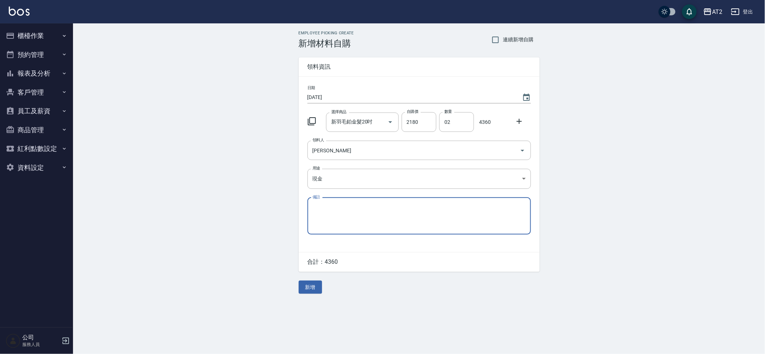
click at [356, 209] on textarea "備註" at bounding box center [419, 215] width 213 height 25
click at [314, 288] on button "新增" at bounding box center [310, 287] width 23 height 14
